Goal: Find specific page/section: Find specific page/section

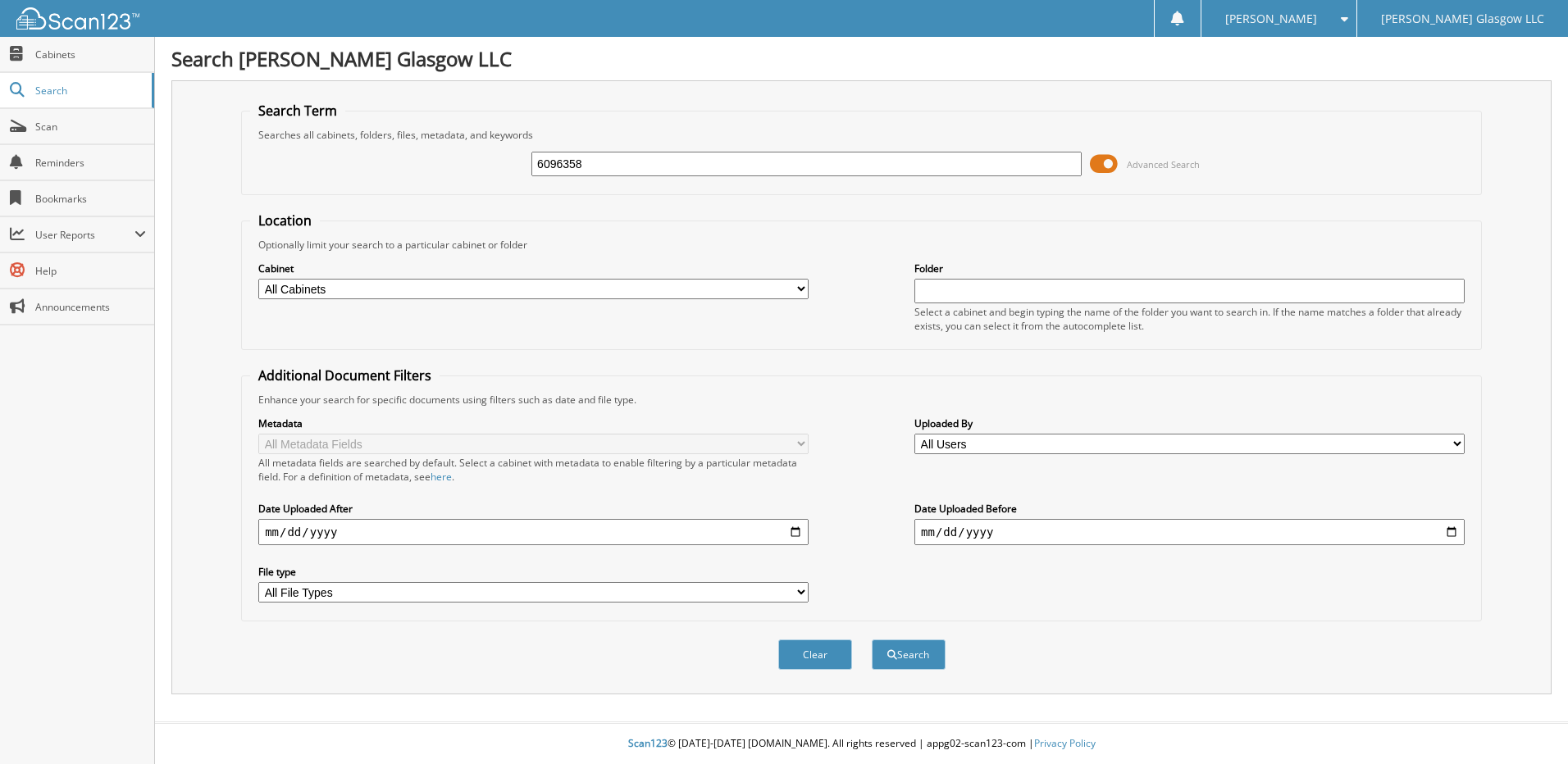
type input "6096358"
click at [872, 640] on button "Search" at bounding box center [909, 654] width 74 height 31
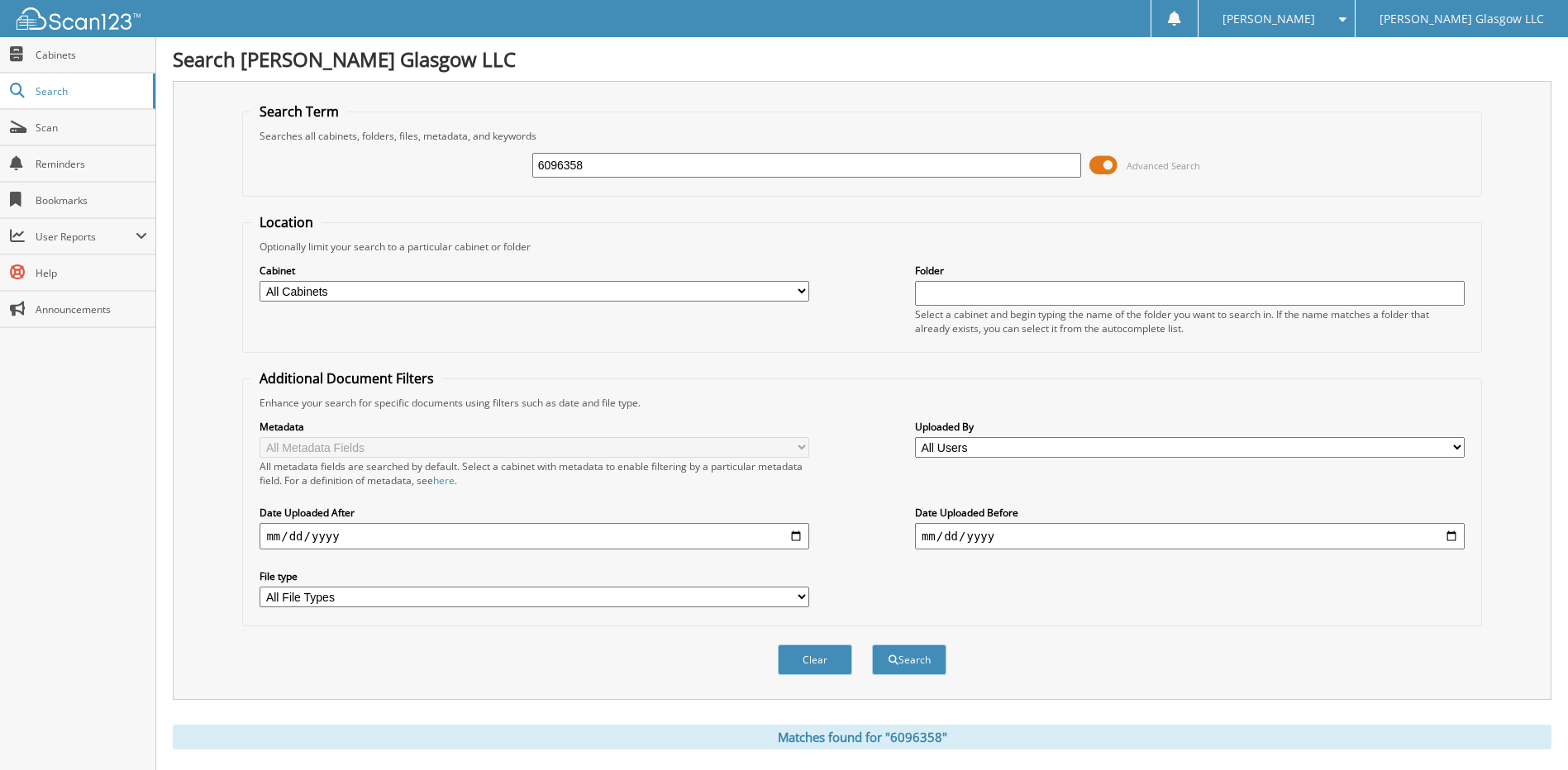
click at [1107, 161] on span at bounding box center [1103, 165] width 28 height 25
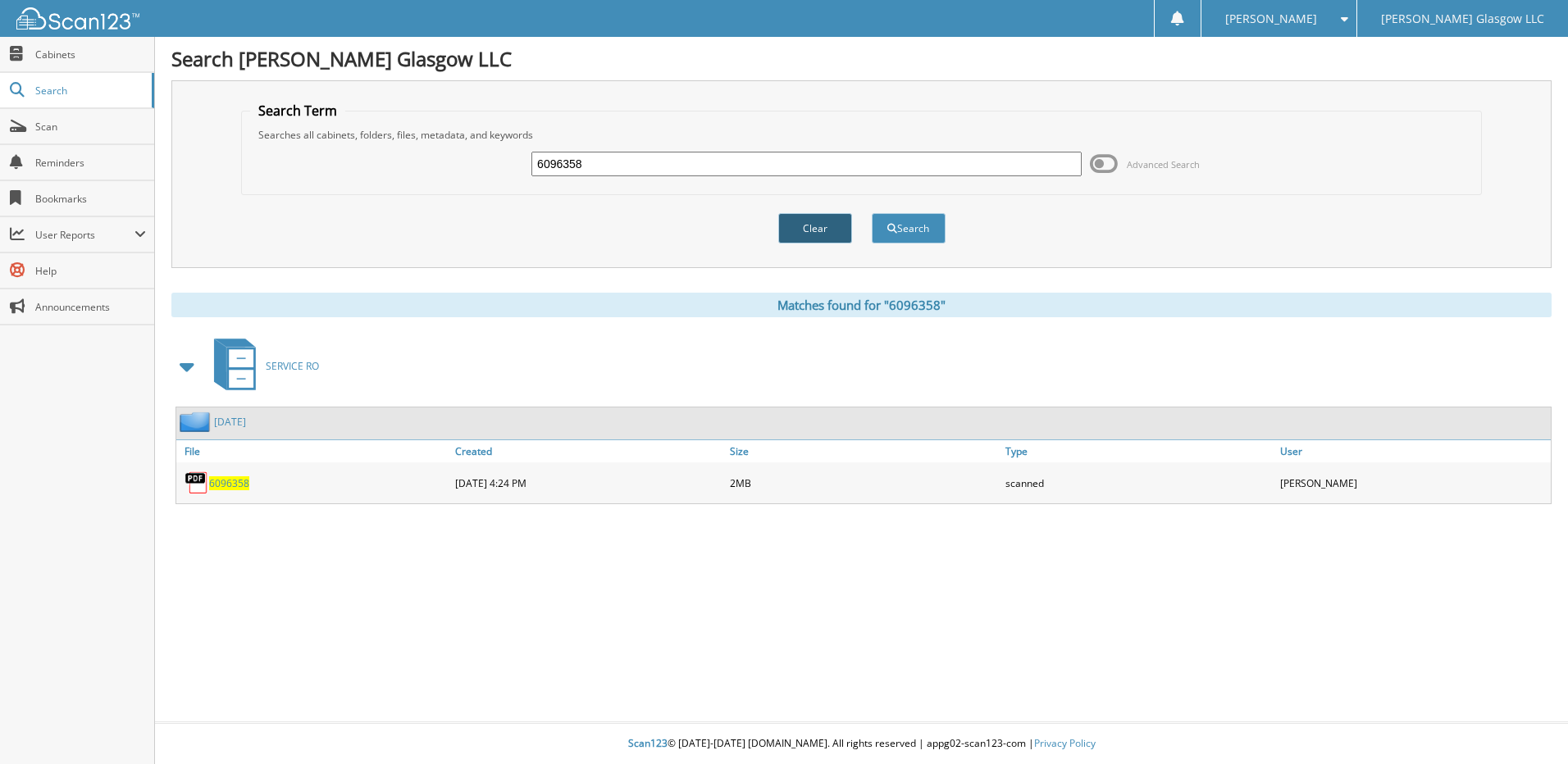
click at [792, 227] on button "Clear" at bounding box center [815, 228] width 74 height 31
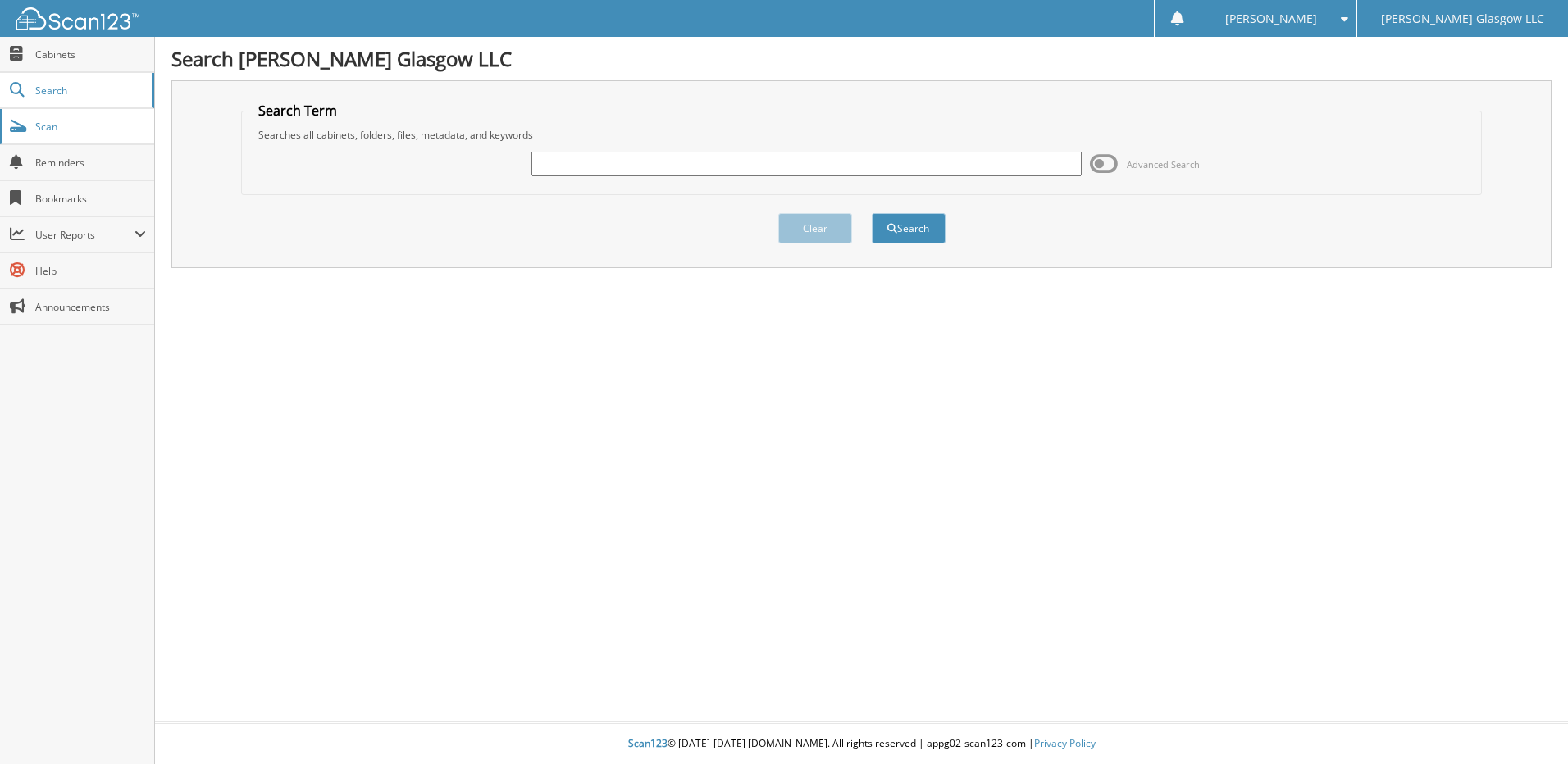
click at [132, 125] on span "Scan" at bounding box center [90, 126] width 110 height 14
